Goal: Information Seeking & Learning: Compare options

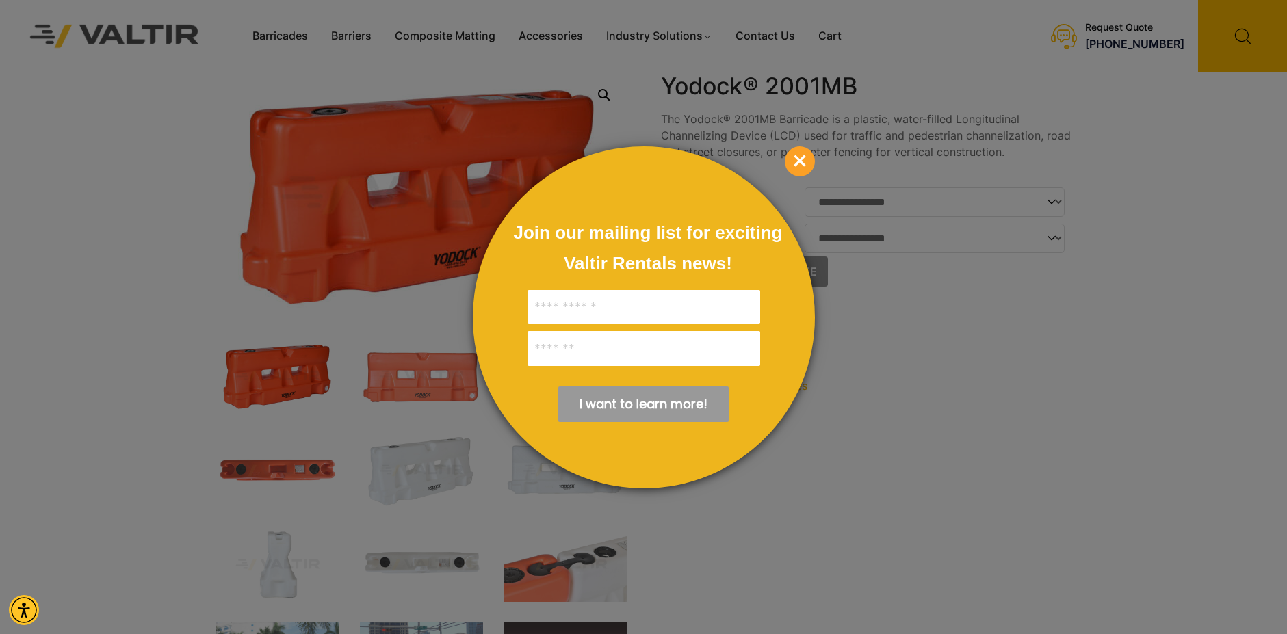
click at [803, 162] on span "×" at bounding box center [800, 161] width 30 height 30
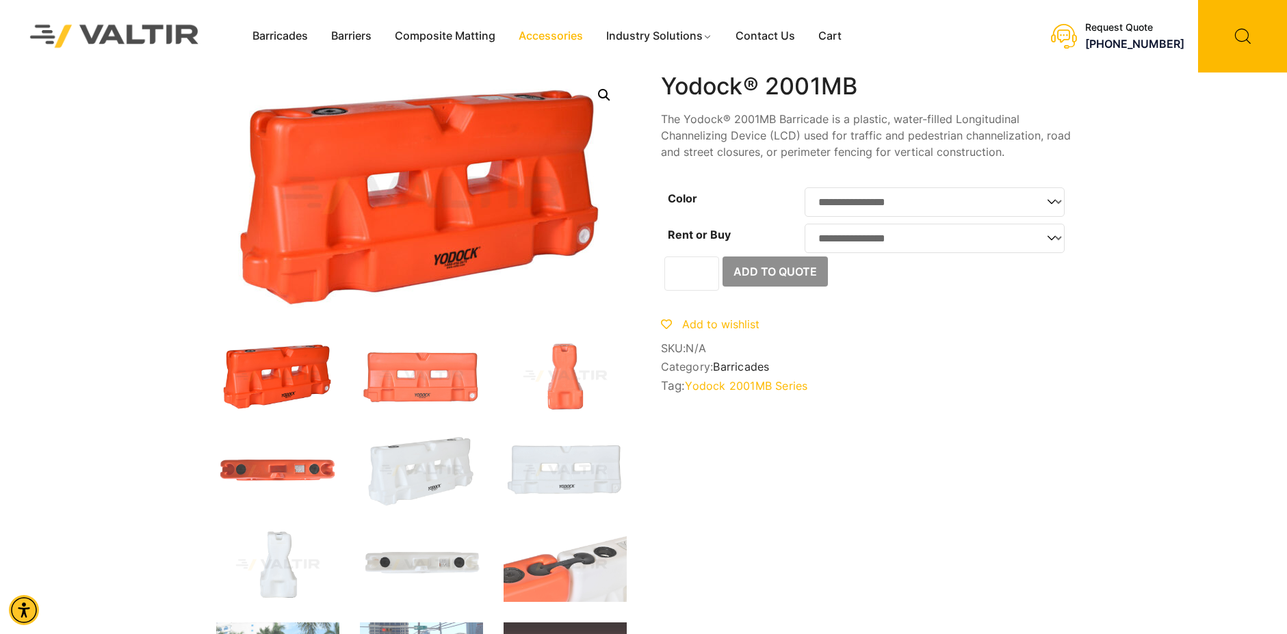
click at [546, 38] on link "Accessories" at bounding box center [551, 36] width 88 height 21
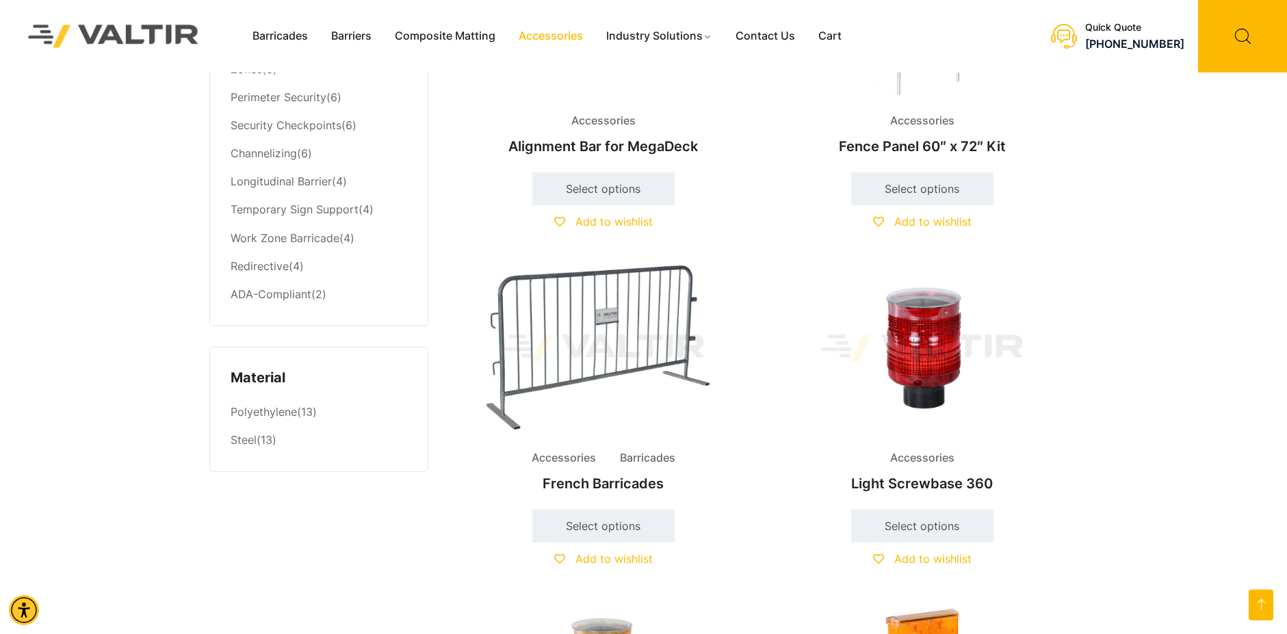
scroll to position [958, 0]
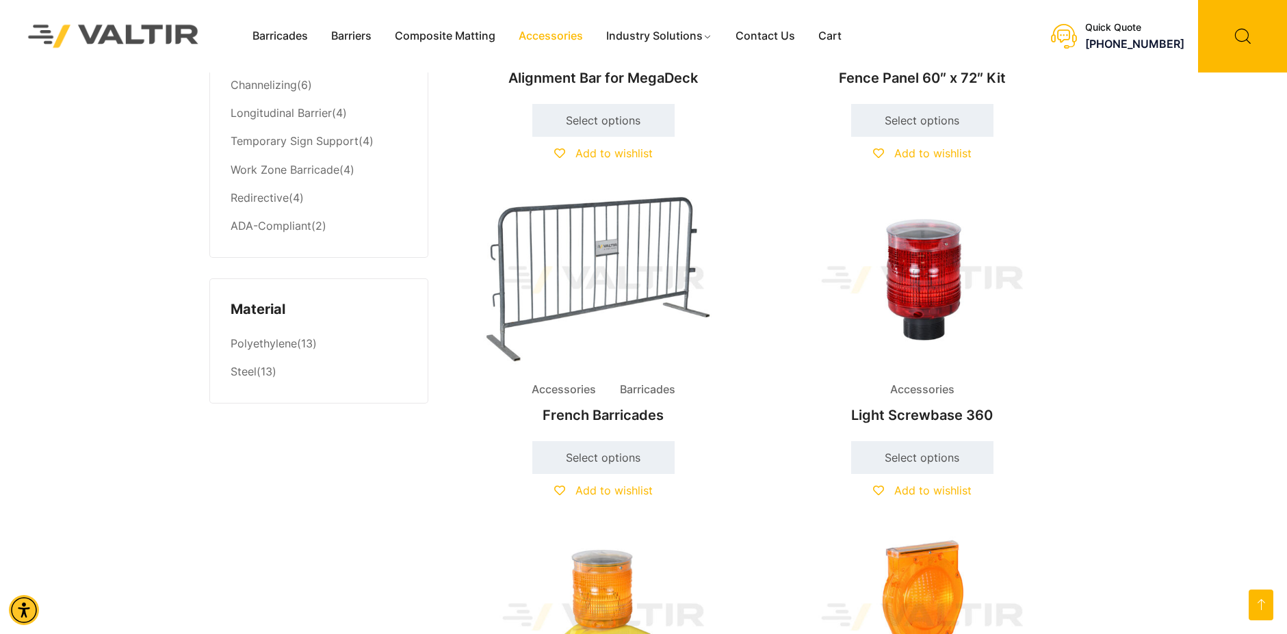
click at [906, 417] on h2 "Light Screwbase 360" at bounding box center [923, 415] width 296 height 30
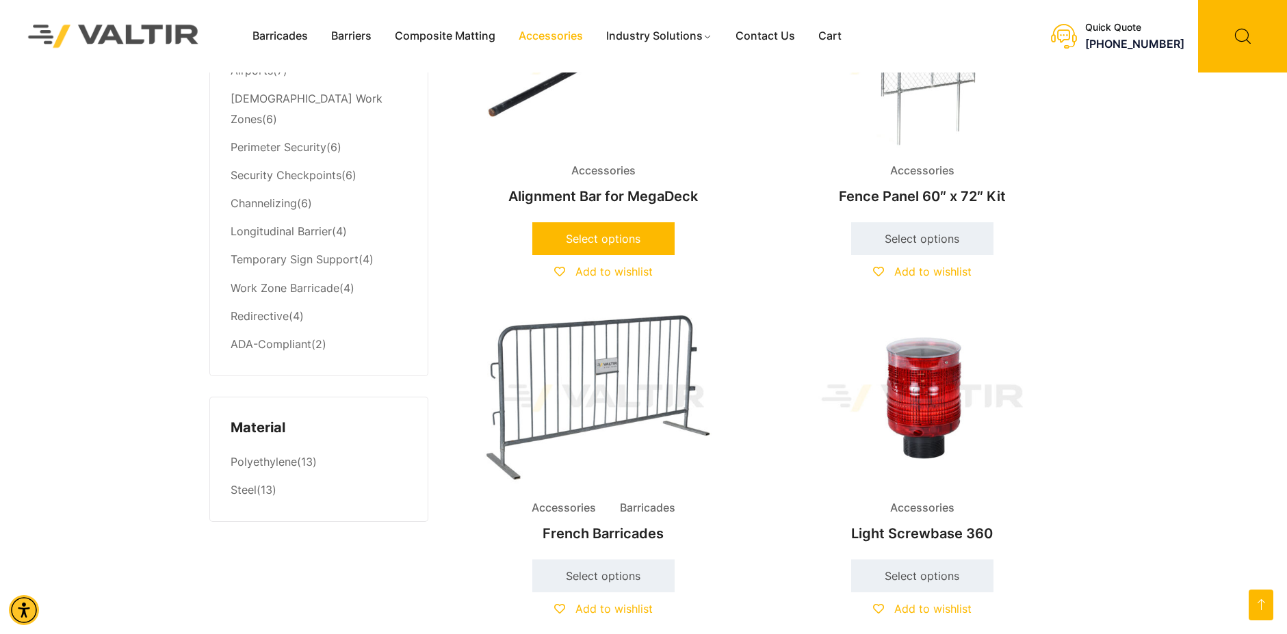
scroll to position [821, 0]
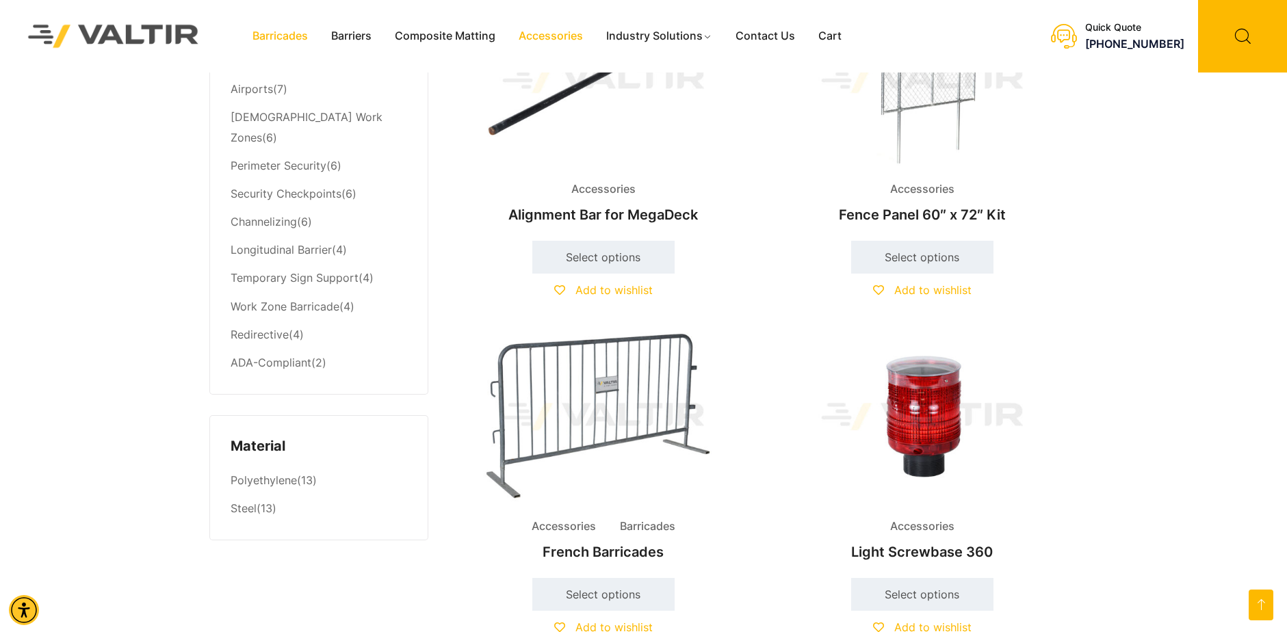
click at [285, 37] on link "Barricades" at bounding box center [280, 36] width 79 height 21
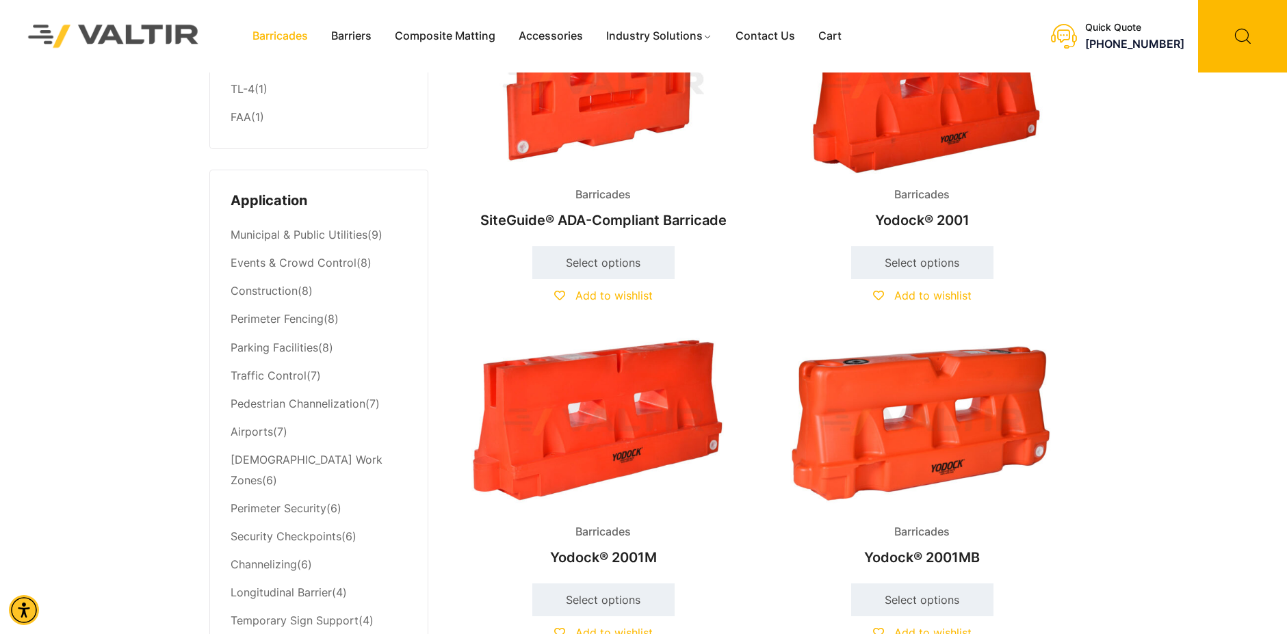
scroll to position [479, 0]
click at [596, 398] on img at bounding box center [604, 421] width 296 height 177
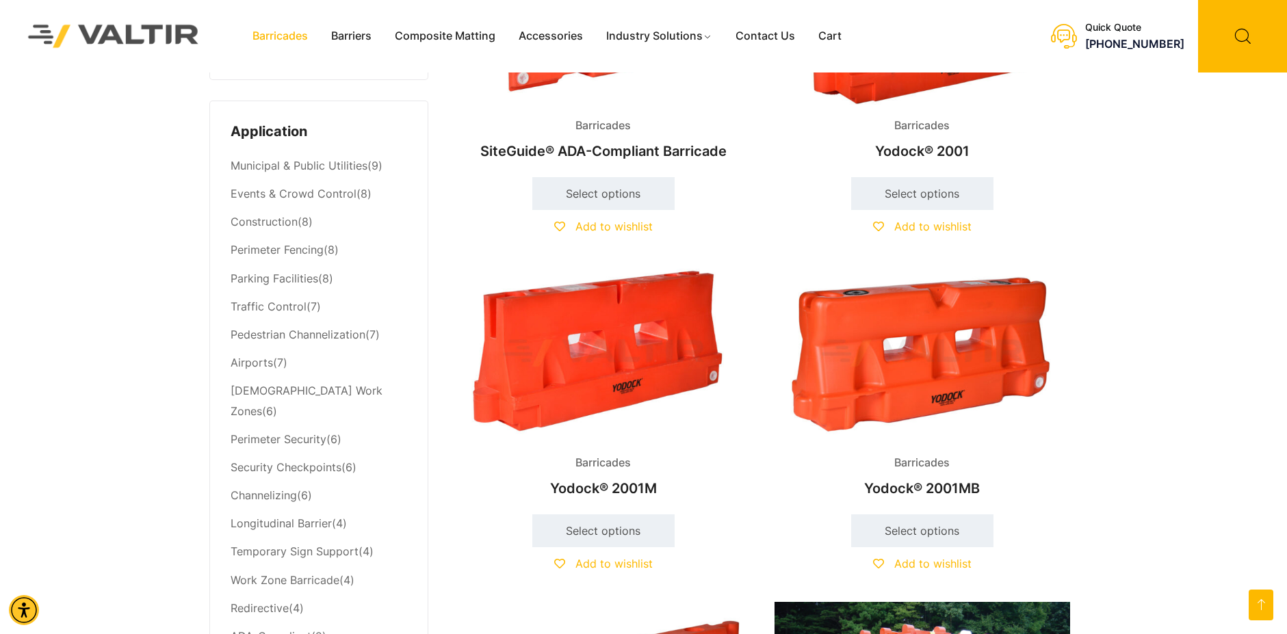
scroll to position [616, 0]
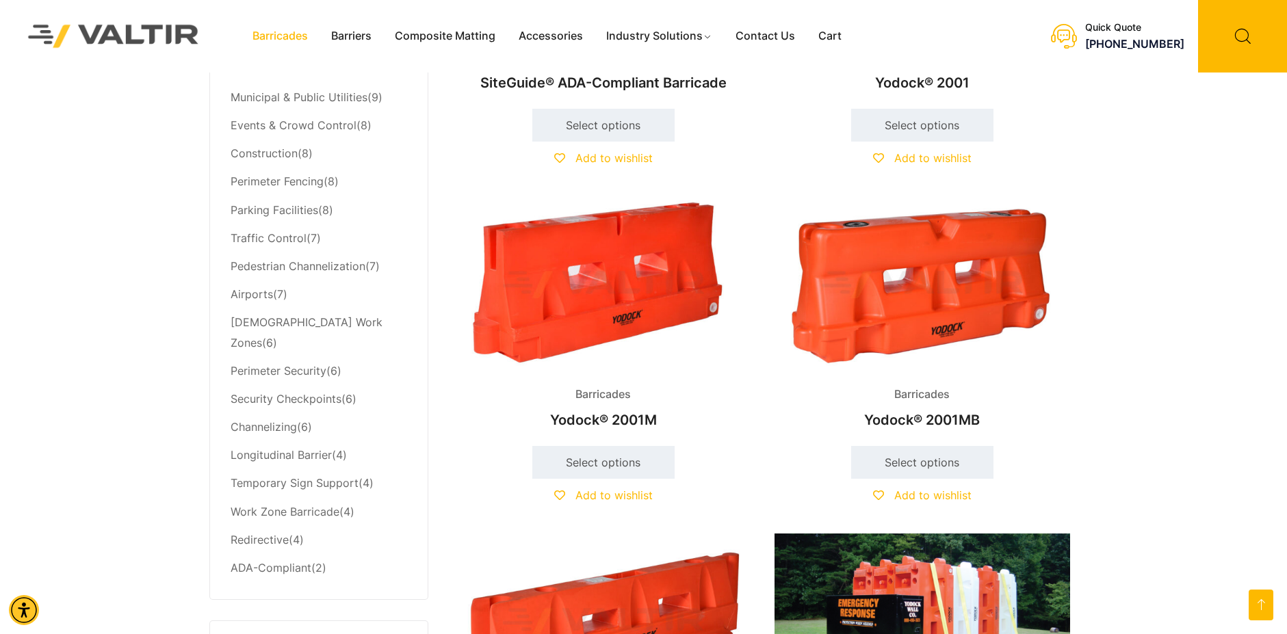
click at [951, 251] on img at bounding box center [923, 284] width 296 height 177
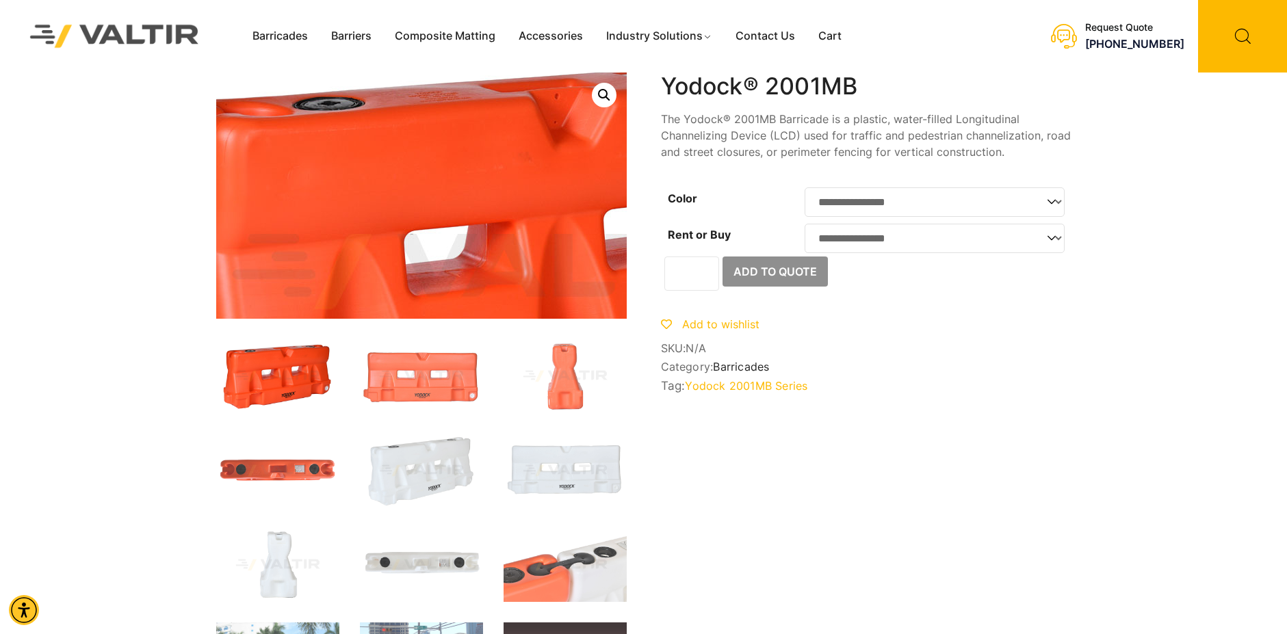
click at [330, 119] on img at bounding box center [512, 272] width 821 height 493
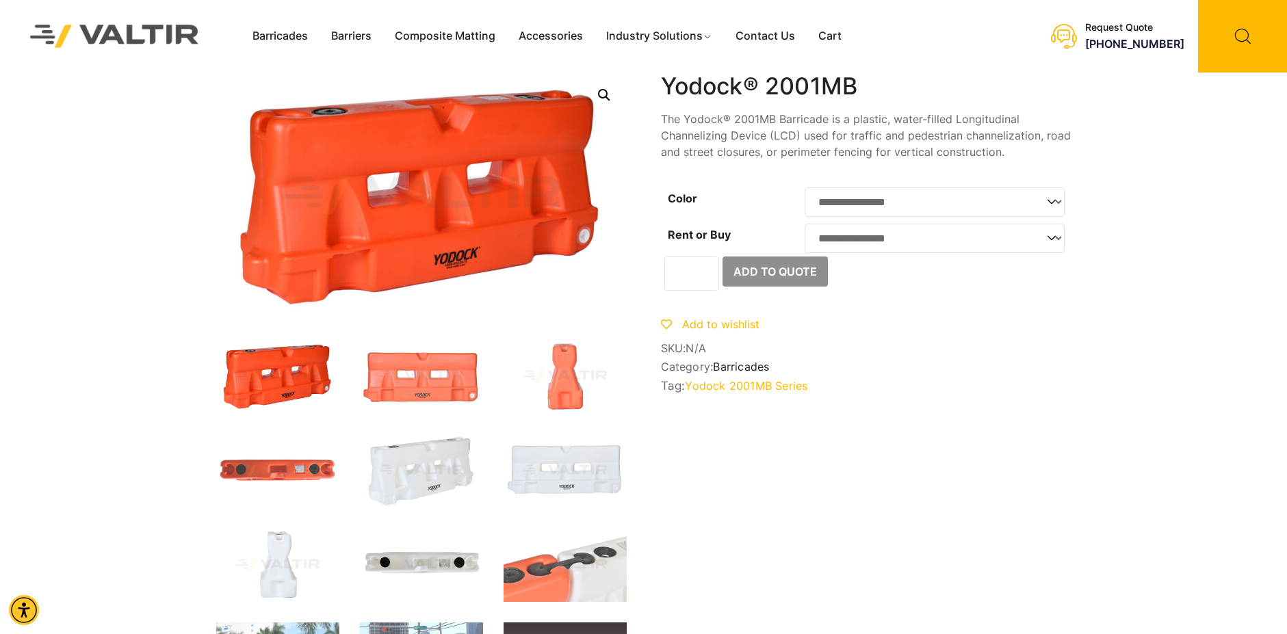
click at [433, 567] on img at bounding box center [421, 565] width 123 height 74
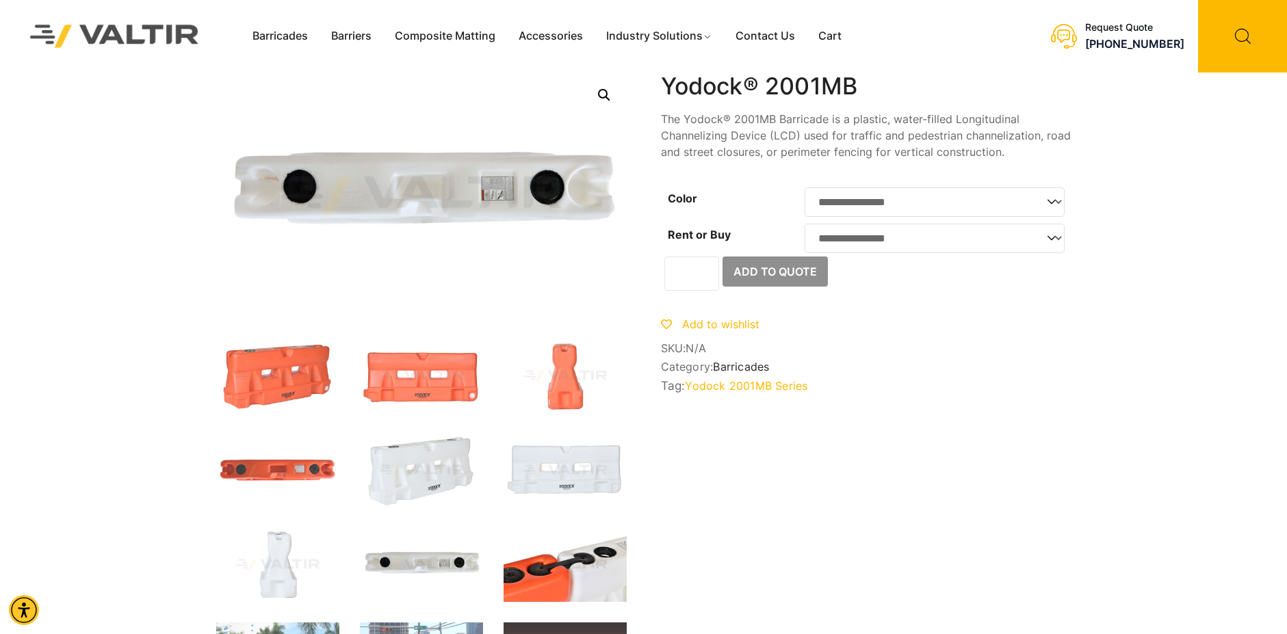
click at [554, 554] on img at bounding box center [565, 565] width 123 height 74
